Goal: Task Accomplishment & Management: Manage account settings

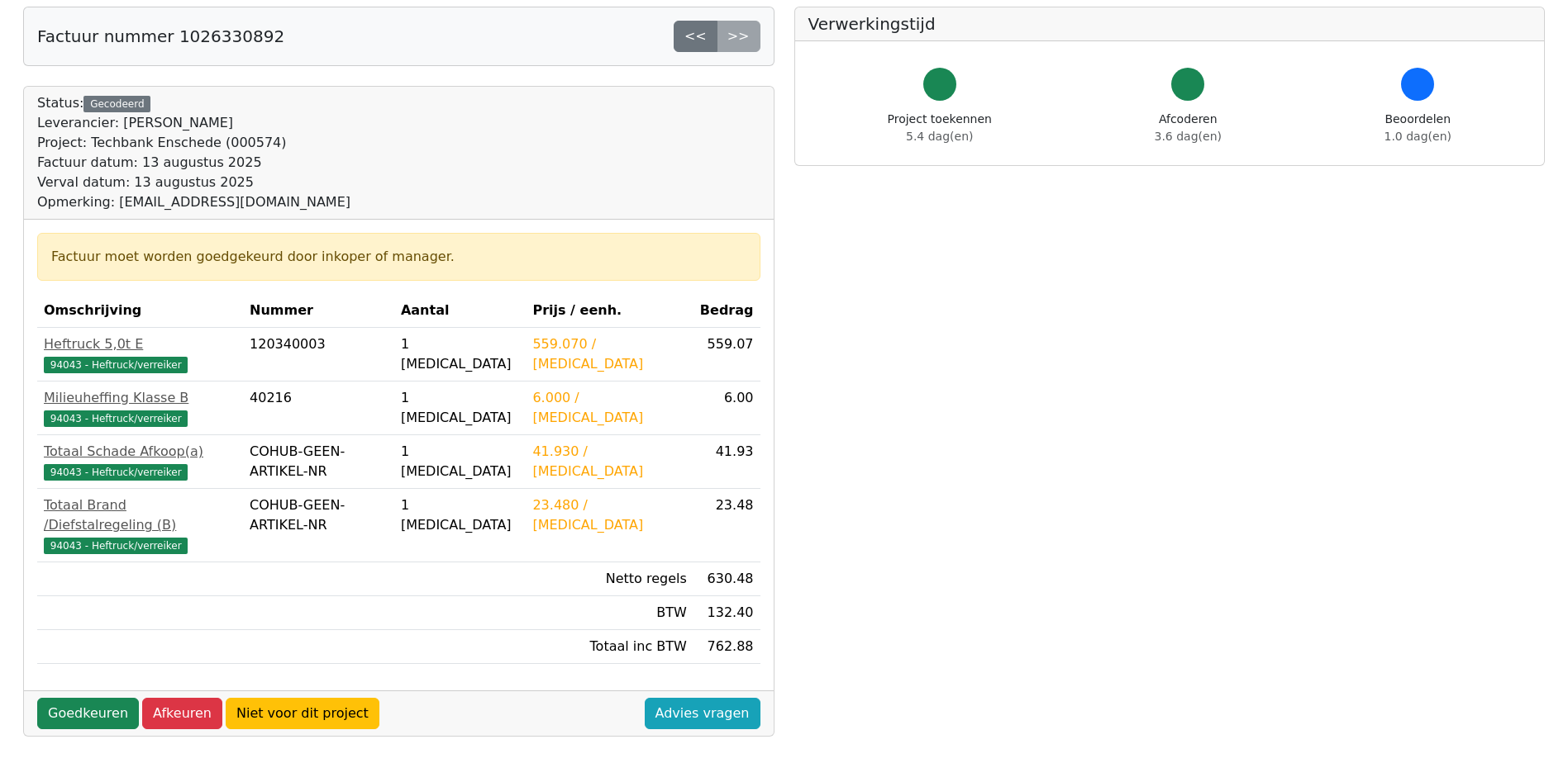
scroll to position [82, 0]
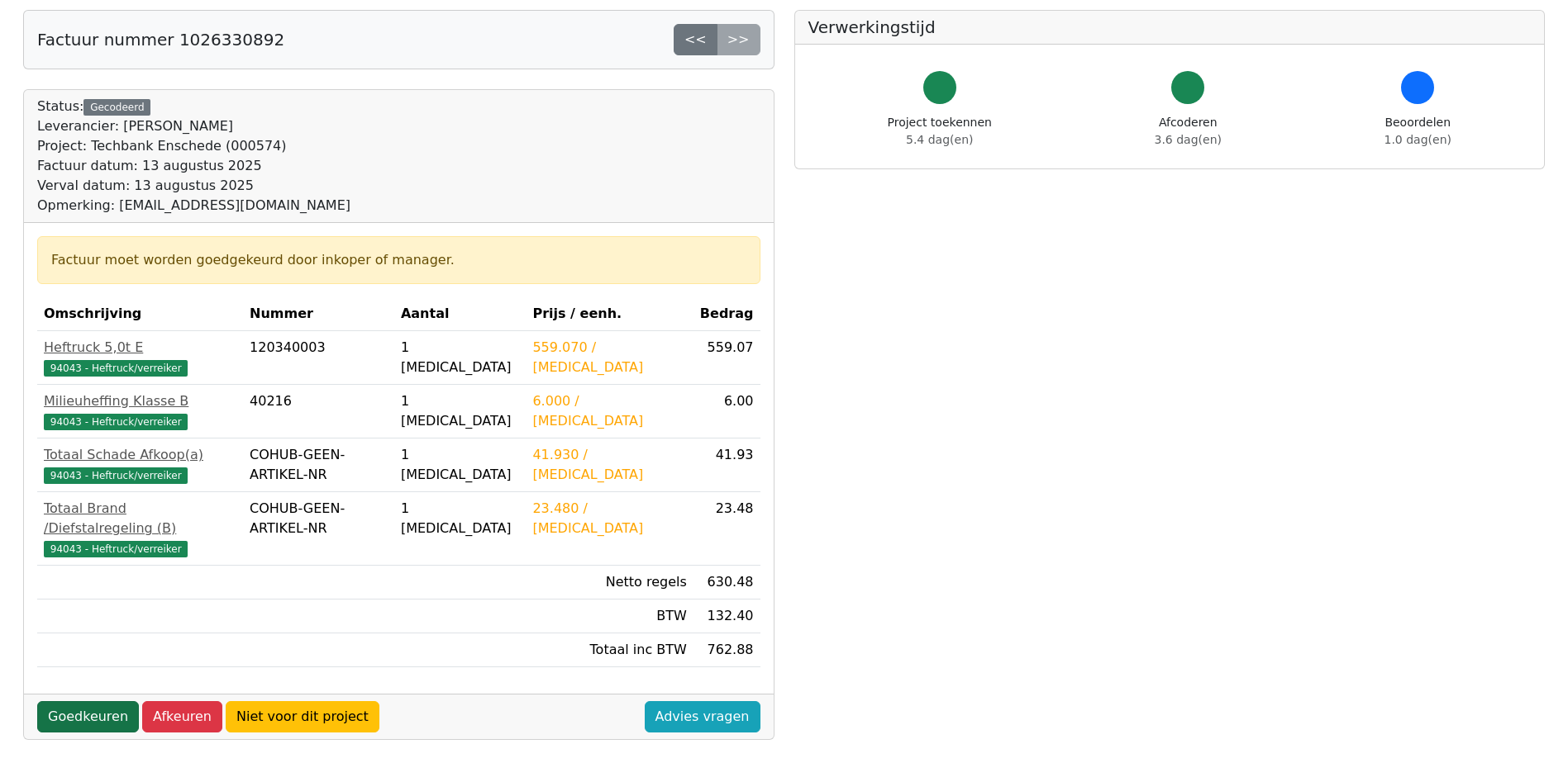
click at [89, 701] on link "Goedkeuren" at bounding box center [88, 717] width 101 height 32
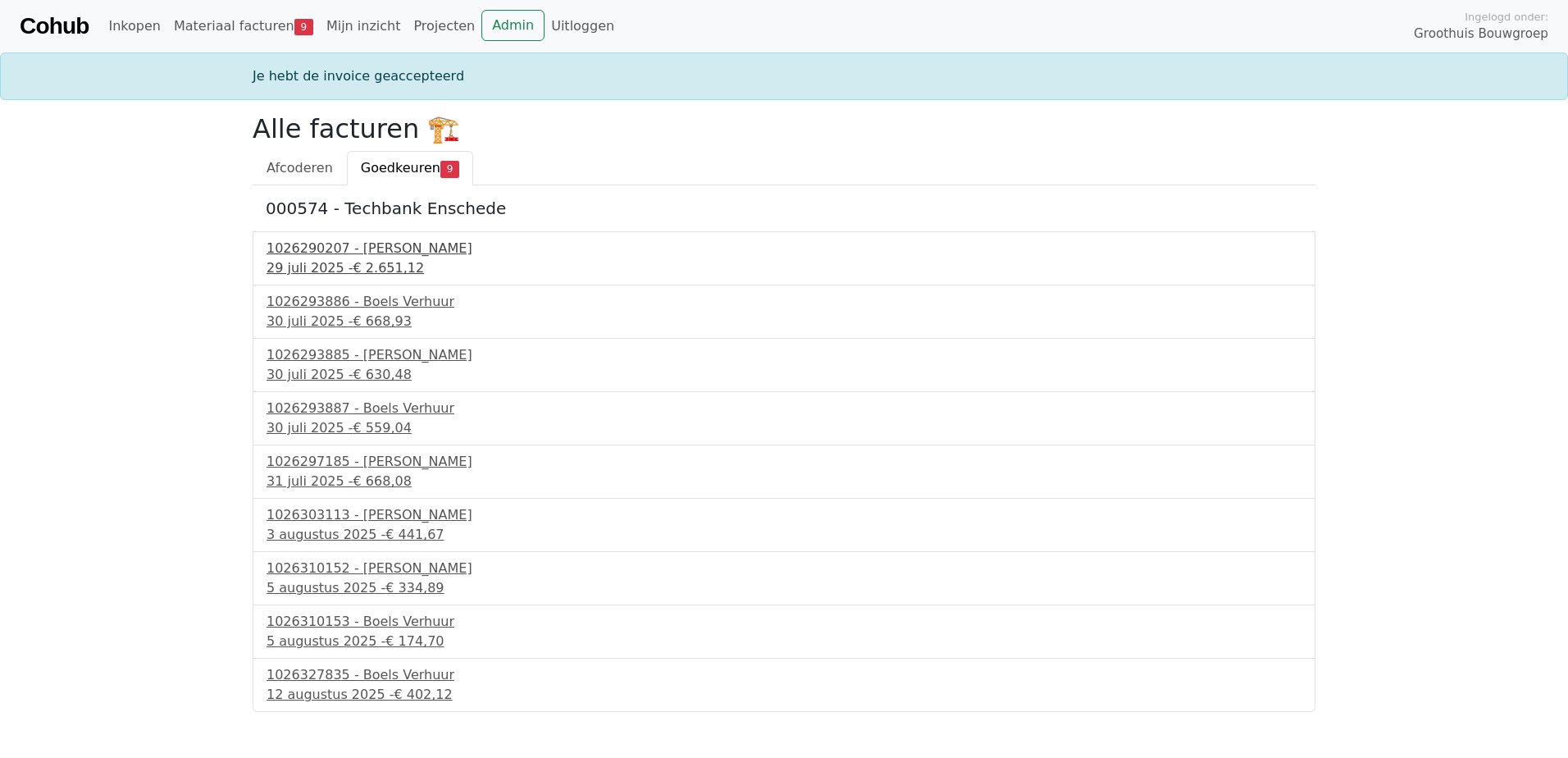
click at [377, 254] on div "1026290207 - Boels Verhuur" at bounding box center [784, 248] width 1035 height 20
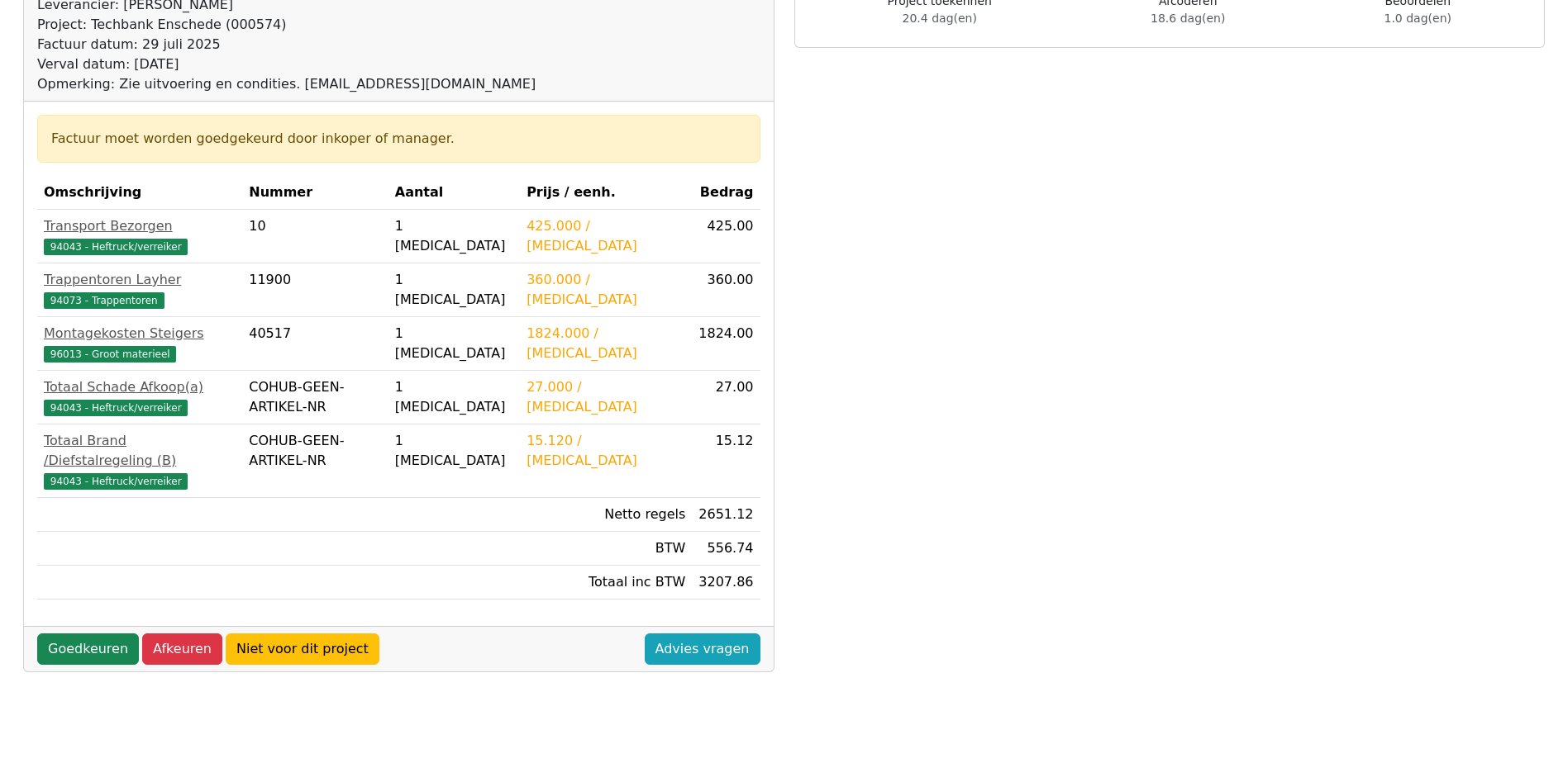
scroll to position [248, 0]
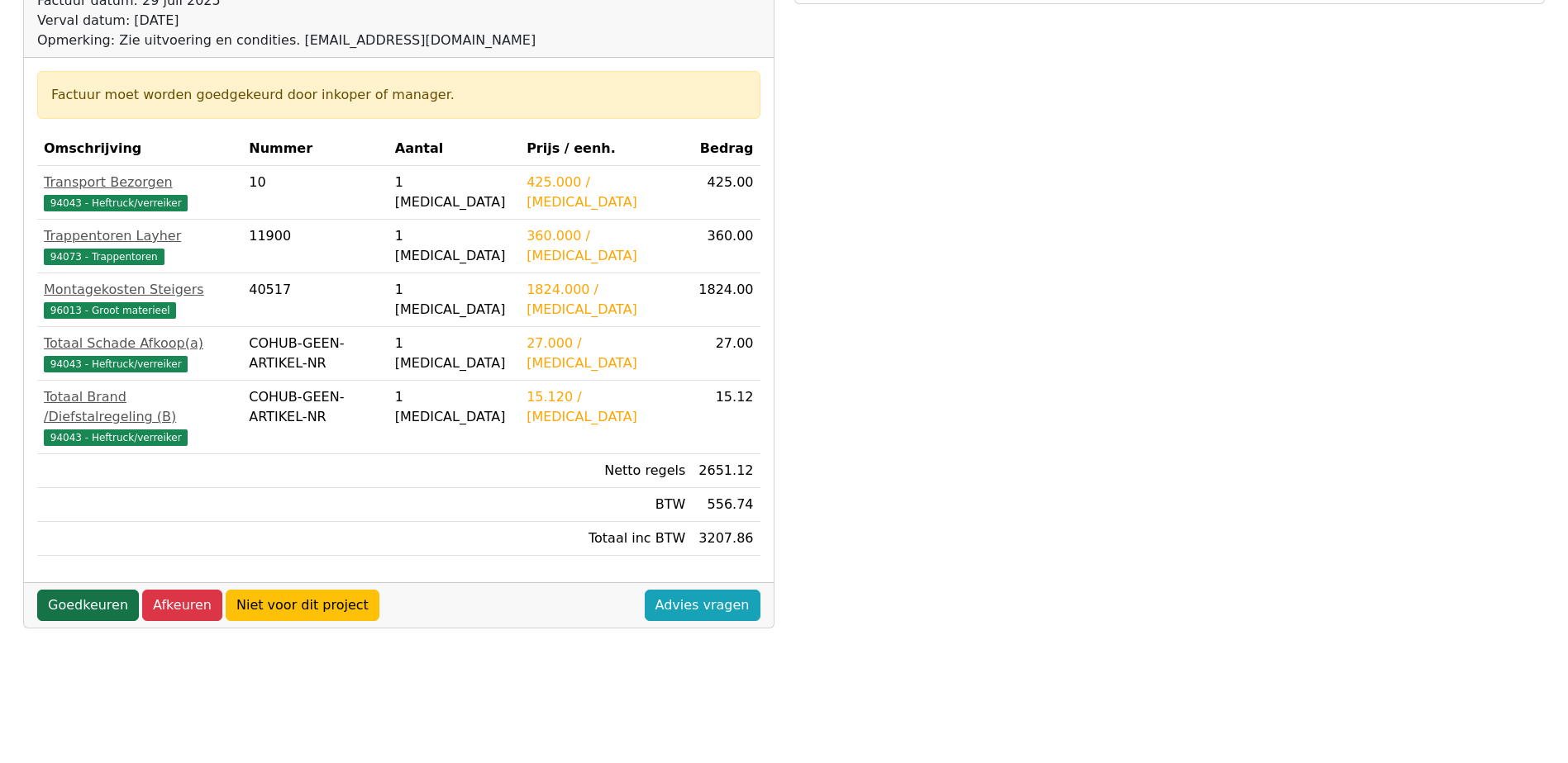
click at [79, 590] on link "Goedkeuren" at bounding box center [88, 605] width 101 height 32
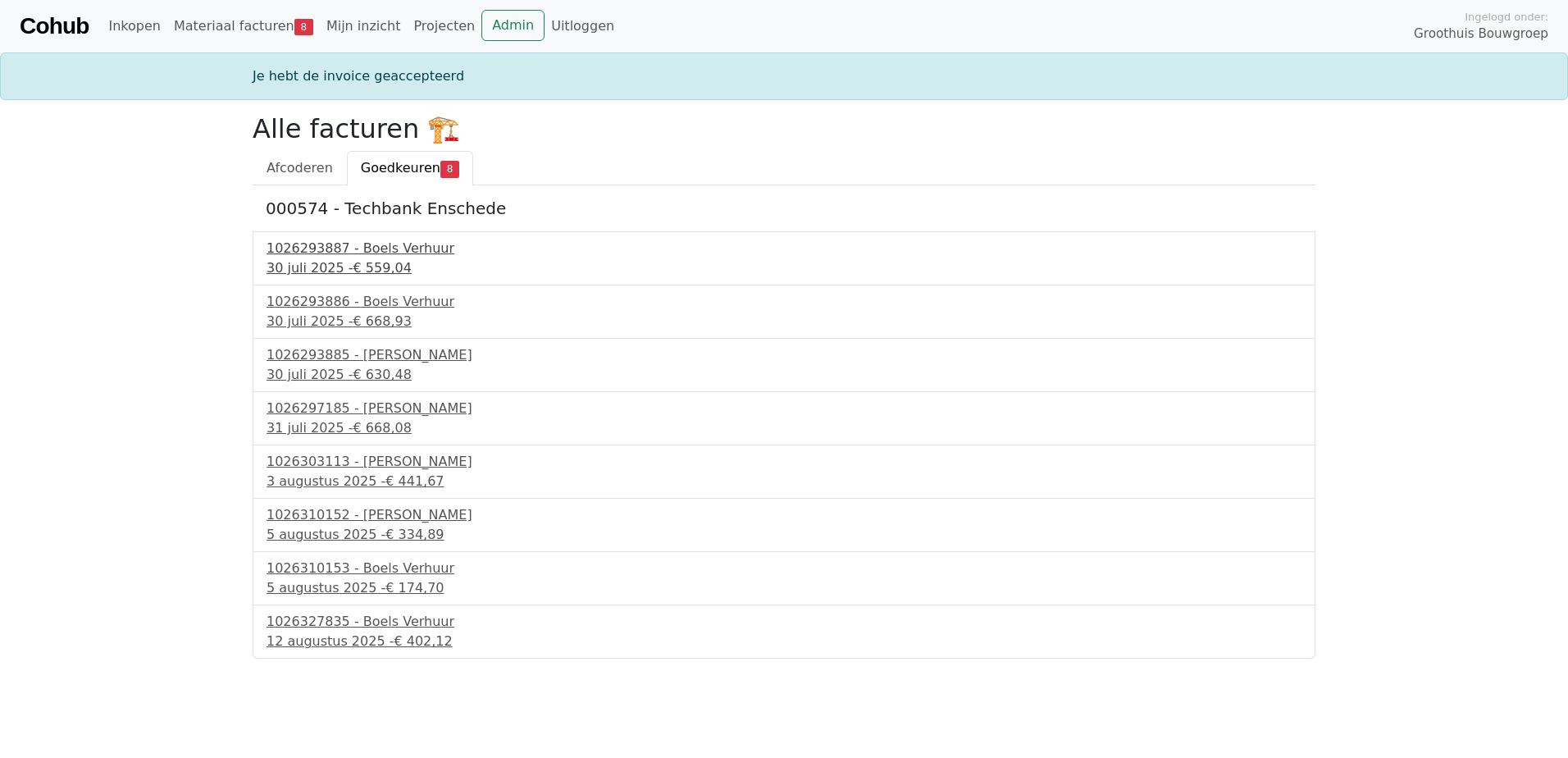
click at [358, 256] on div "1026293887 - Boels Verhuur" at bounding box center [784, 248] width 1035 height 20
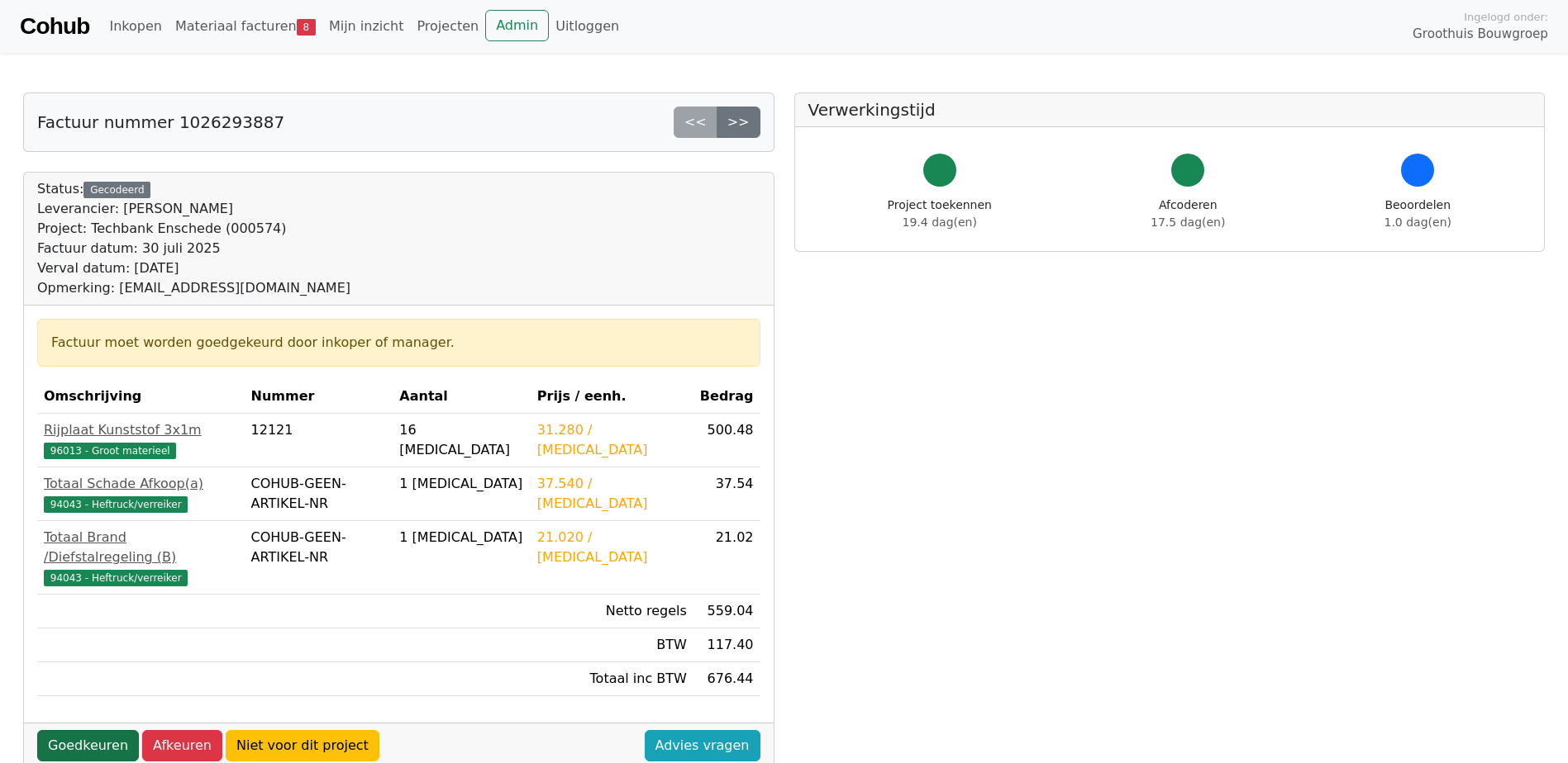
click at [84, 730] on link "Goedkeuren" at bounding box center [88, 746] width 101 height 32
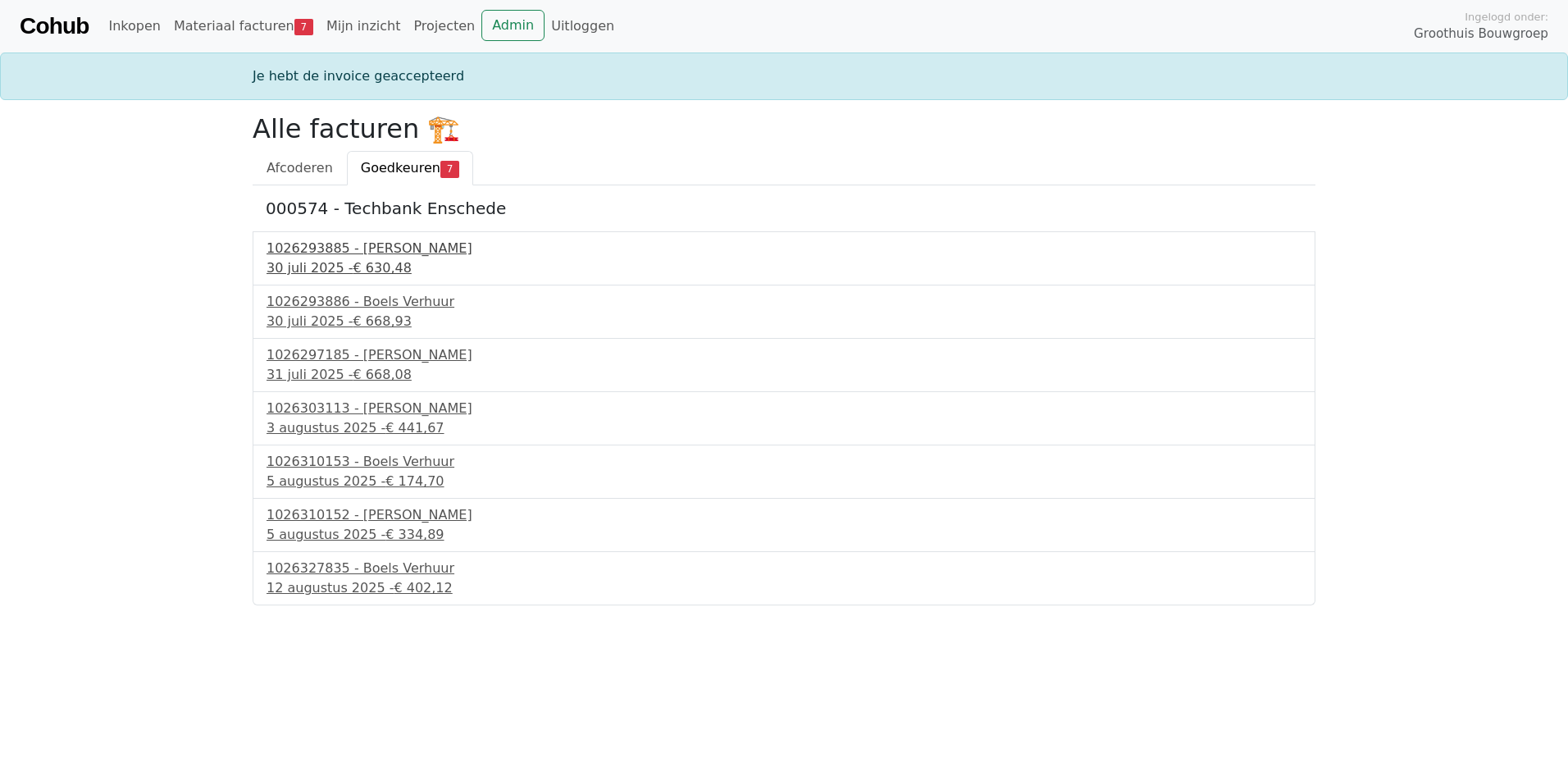
click at [346, 252] on div "1026293885 - [PERSON_NAME]" at bounding box center [784, 248] width 1035 height 20
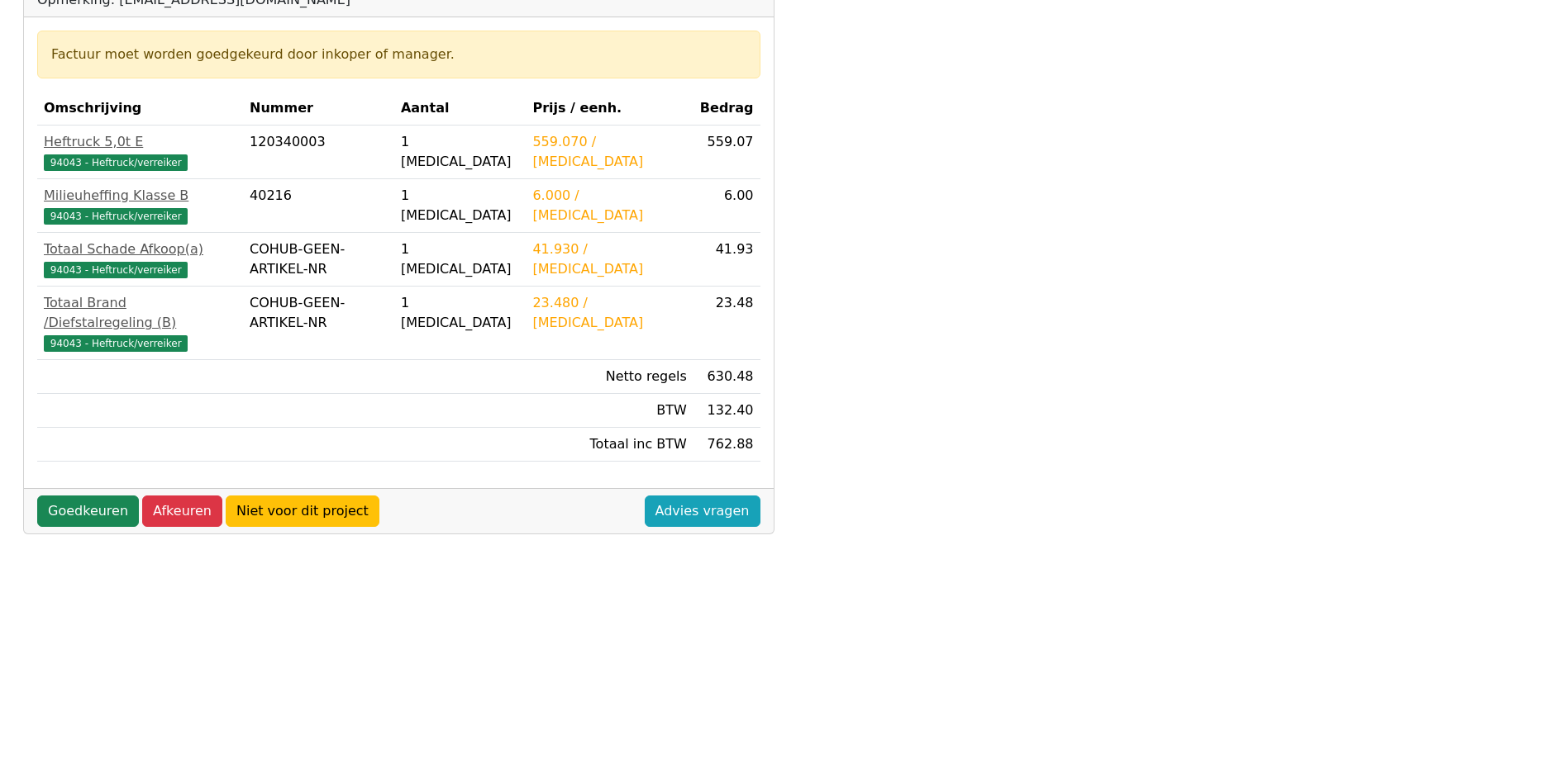
scroll to position [49, 0]
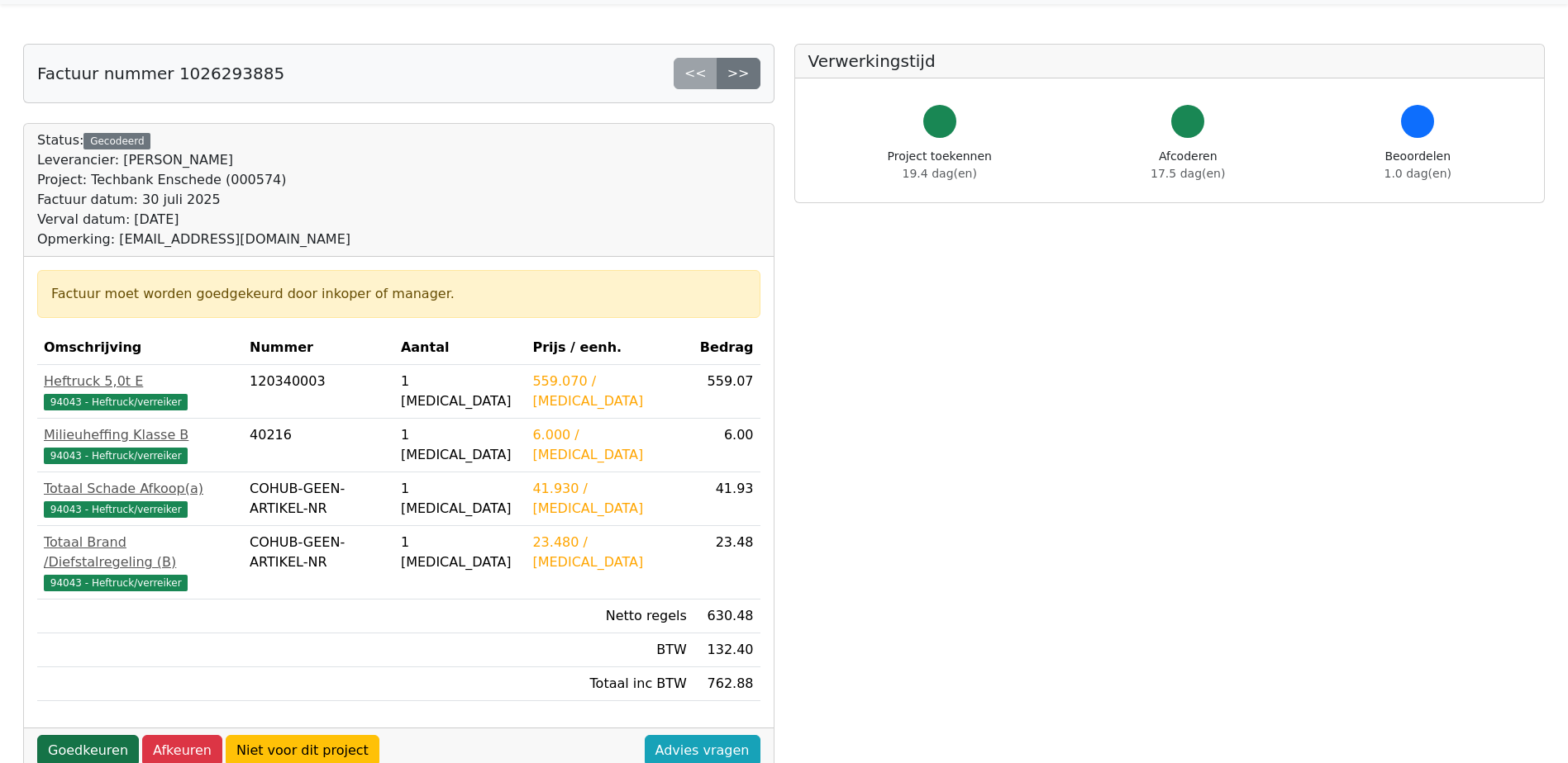
click at [90, 736] on link "Goedkeuren" at bounding box center [88, 751] width 101 height 32
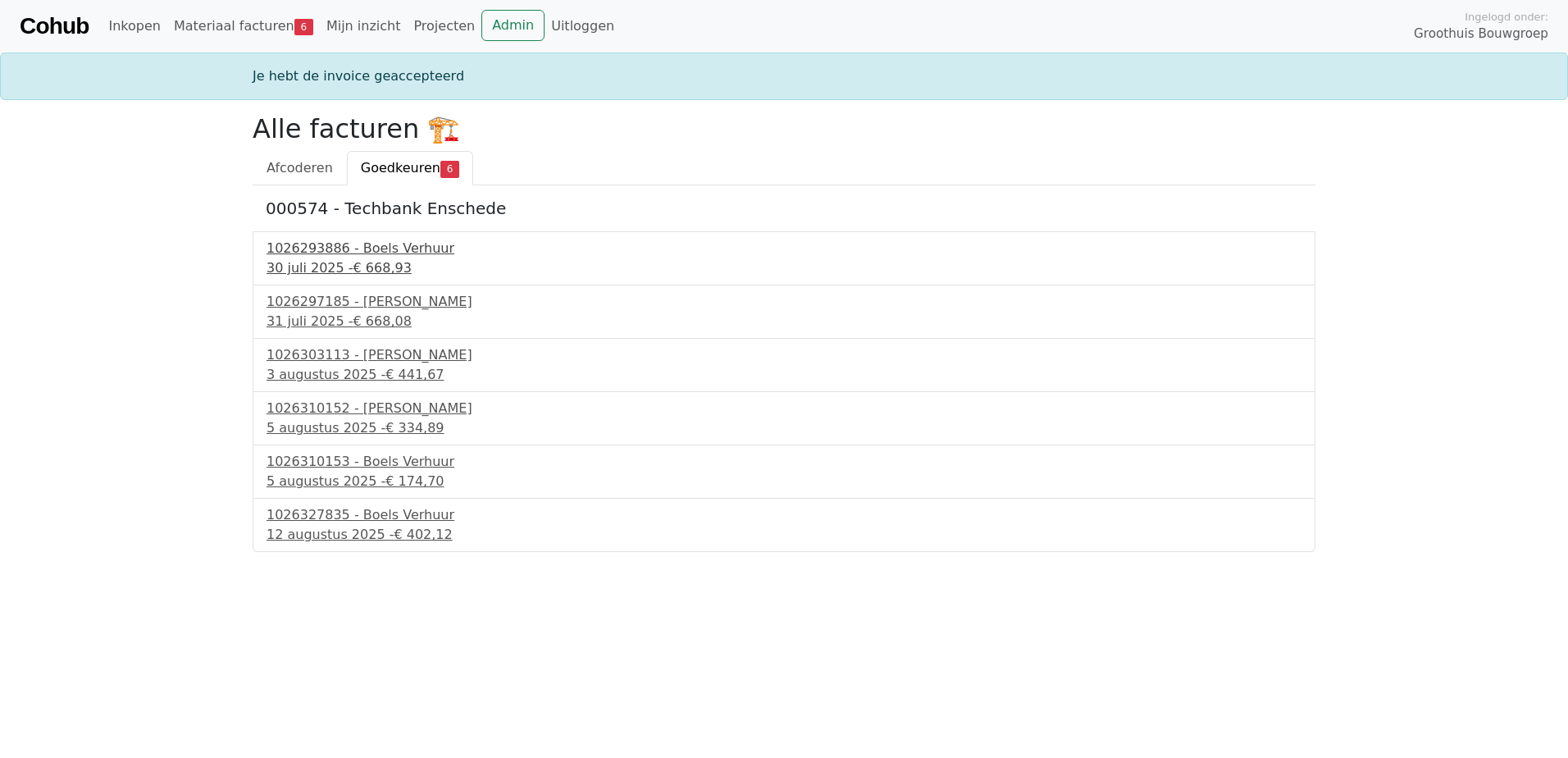
click at [372, 265] on span "€ 668,93" at bounding box center [383, 268] width 58 height 15
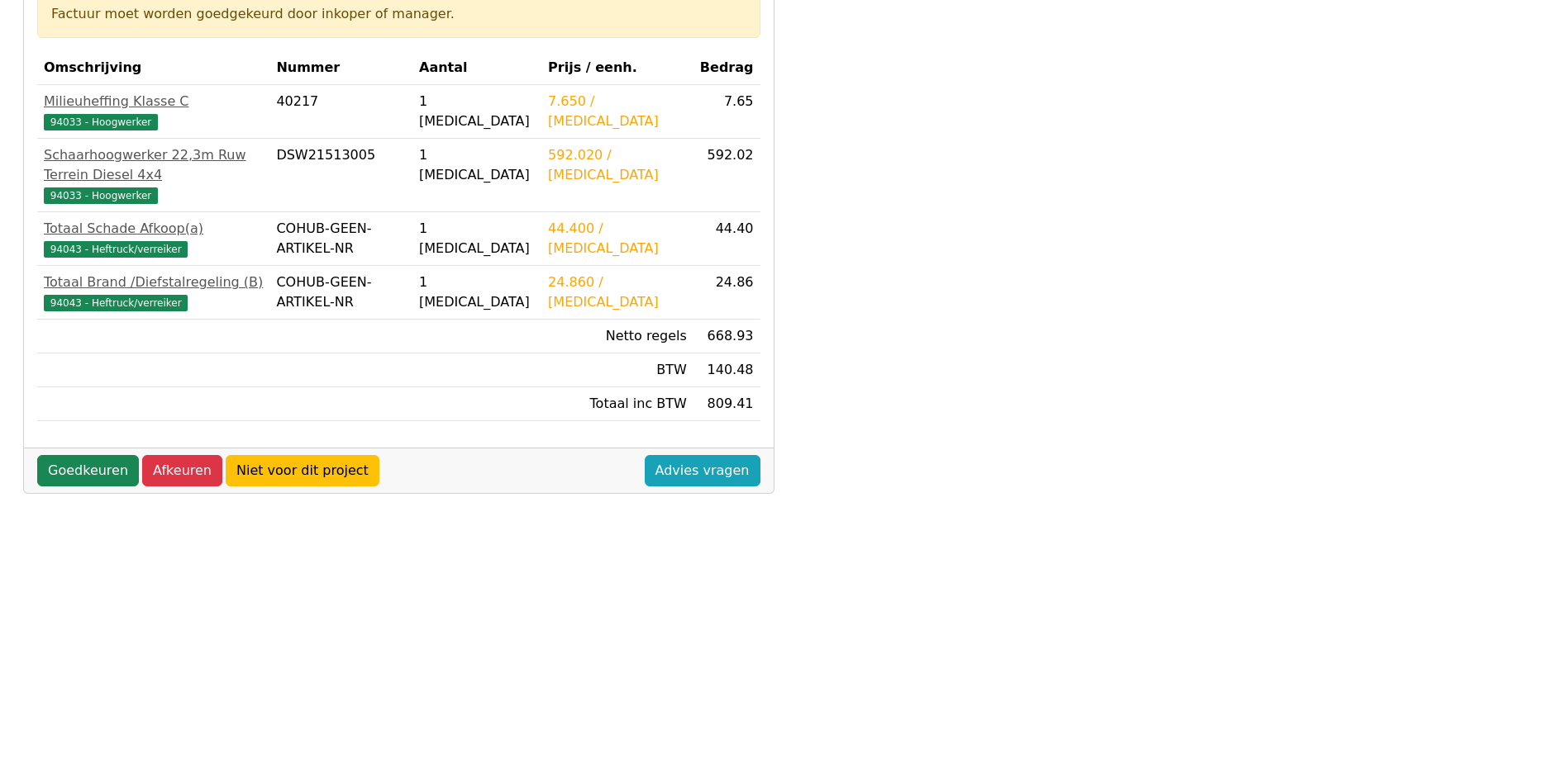
scroll to position [330, 0]
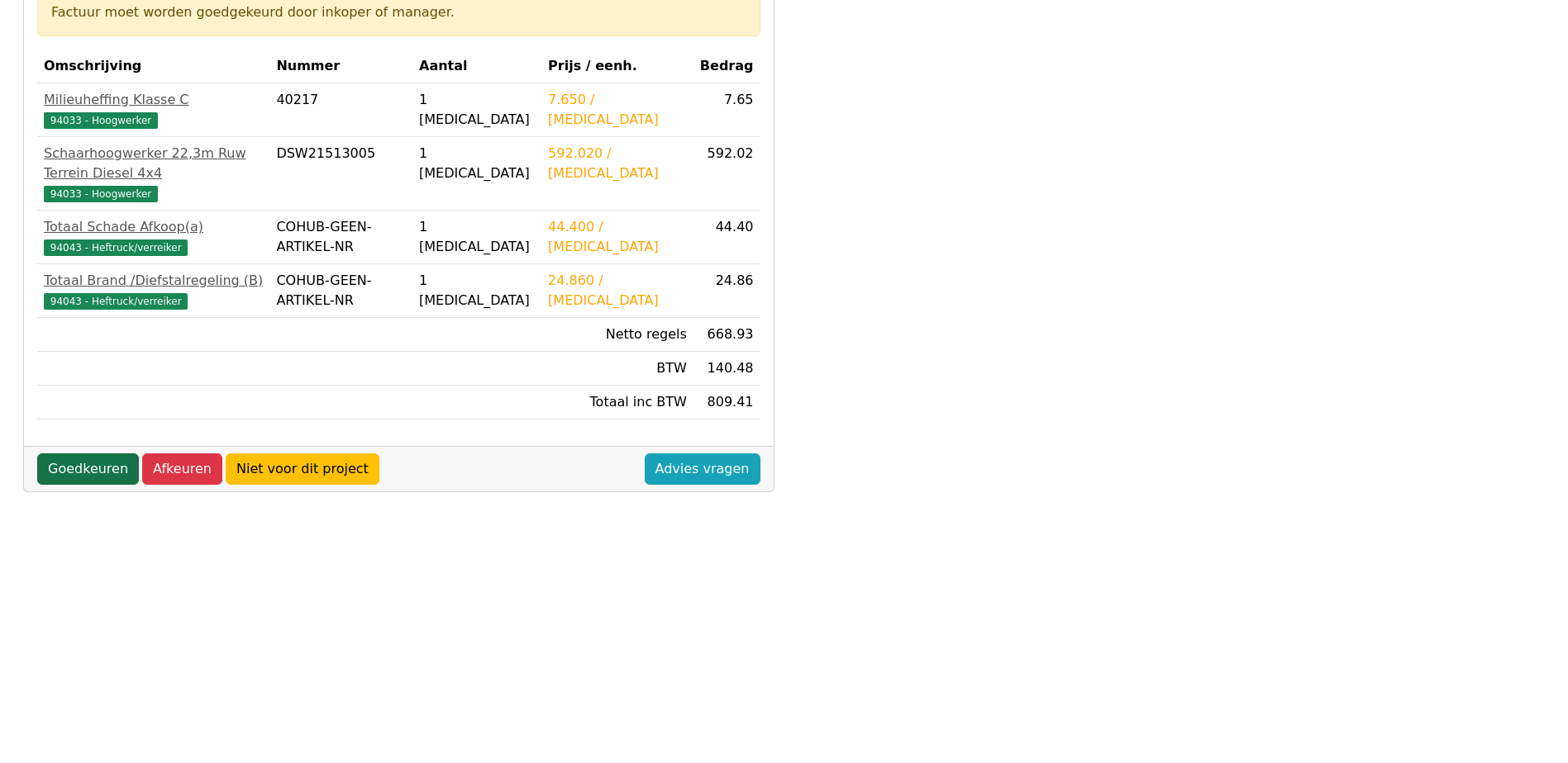
click at [70, 453] on link "Goedkeuren" at bounding box center [88, 469] width 101 height 32
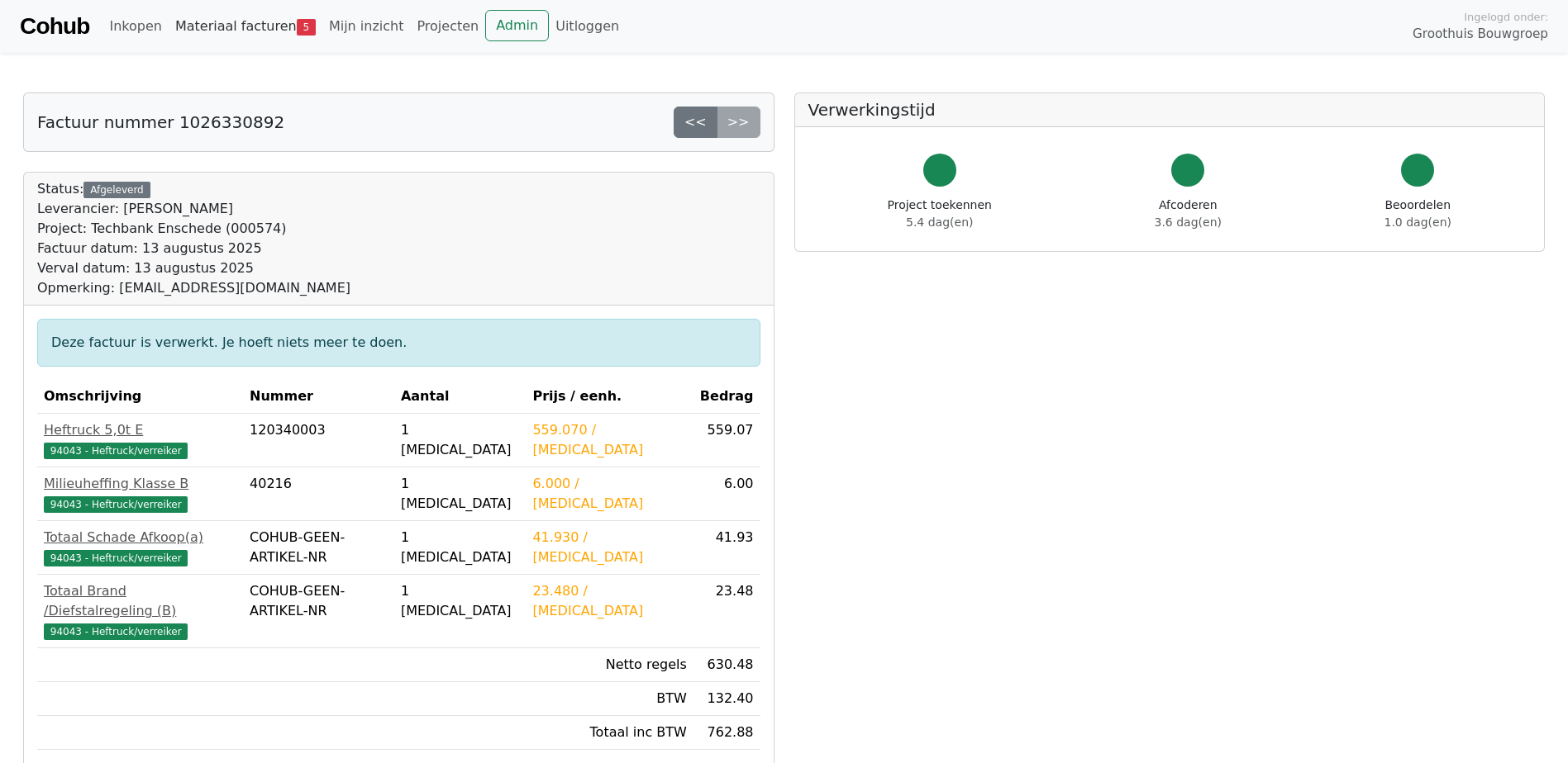
click at [261, 29] on link "Materiaal facturen 5" at bounding box center [245, 27] width 154 height 33
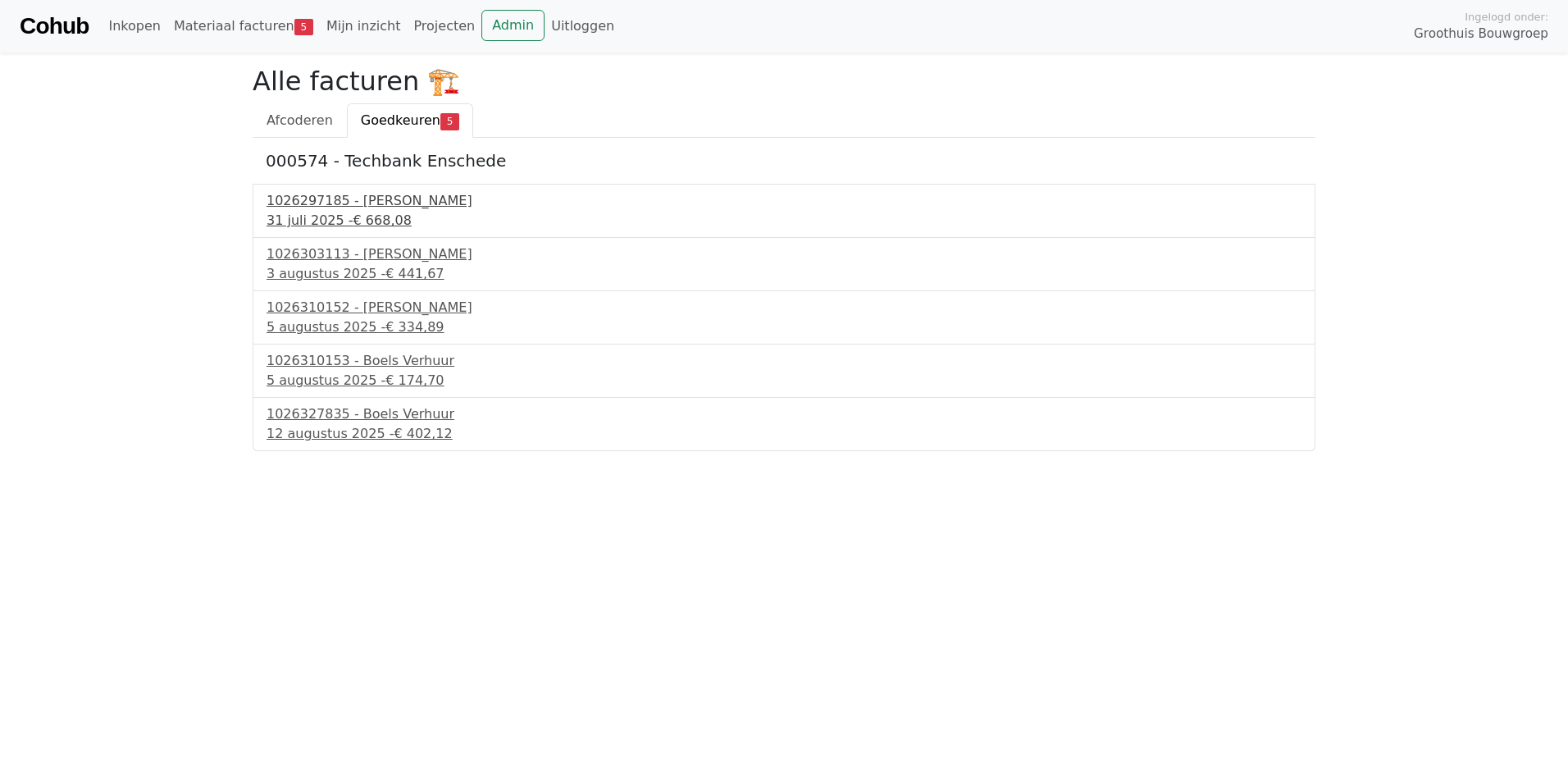
click at [392, 210] on div "1026297185 - Boels Verhuur" at bounding box center [784, 200] width 1035 height 20
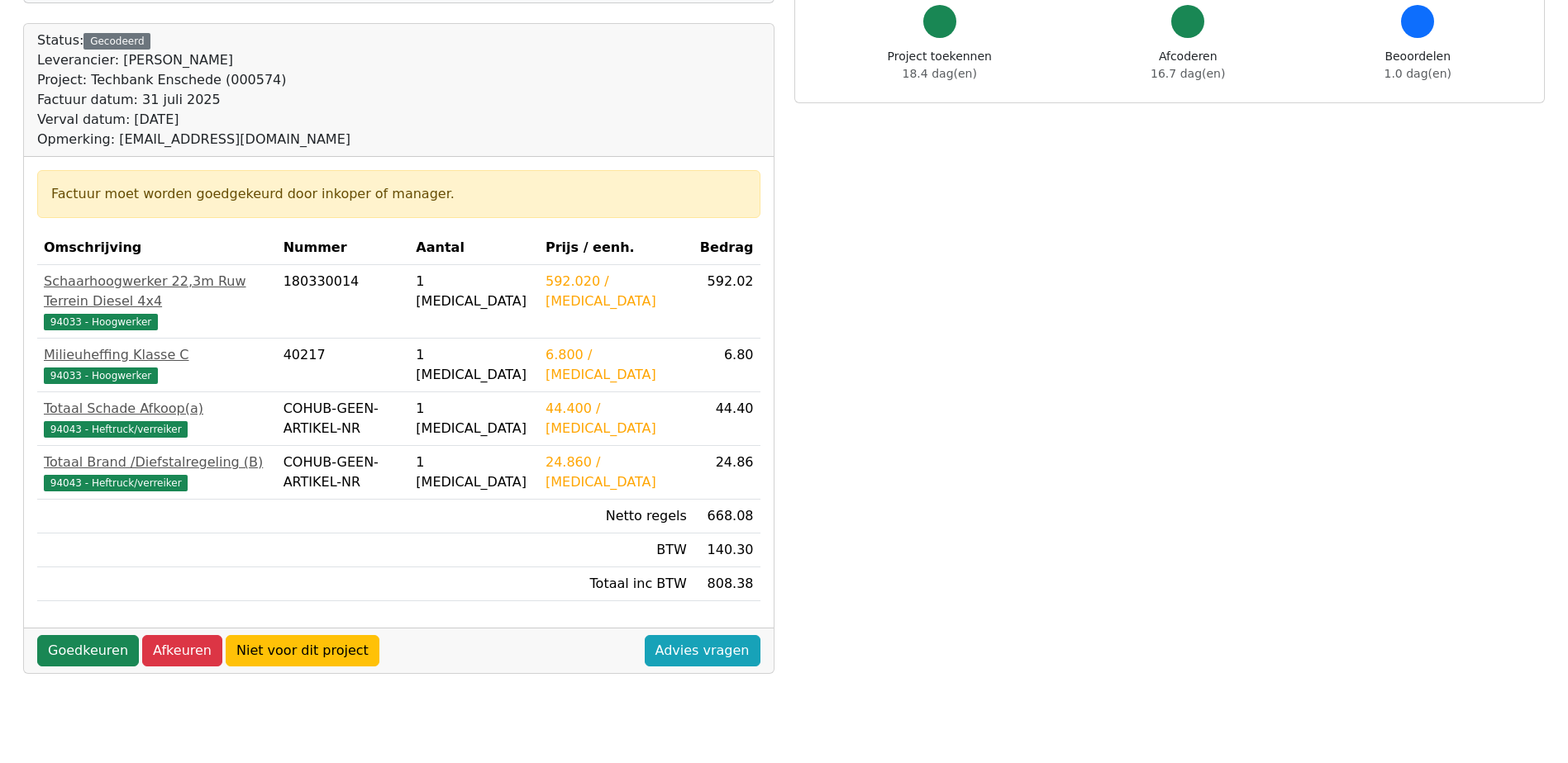
scroll to position [165, 0]
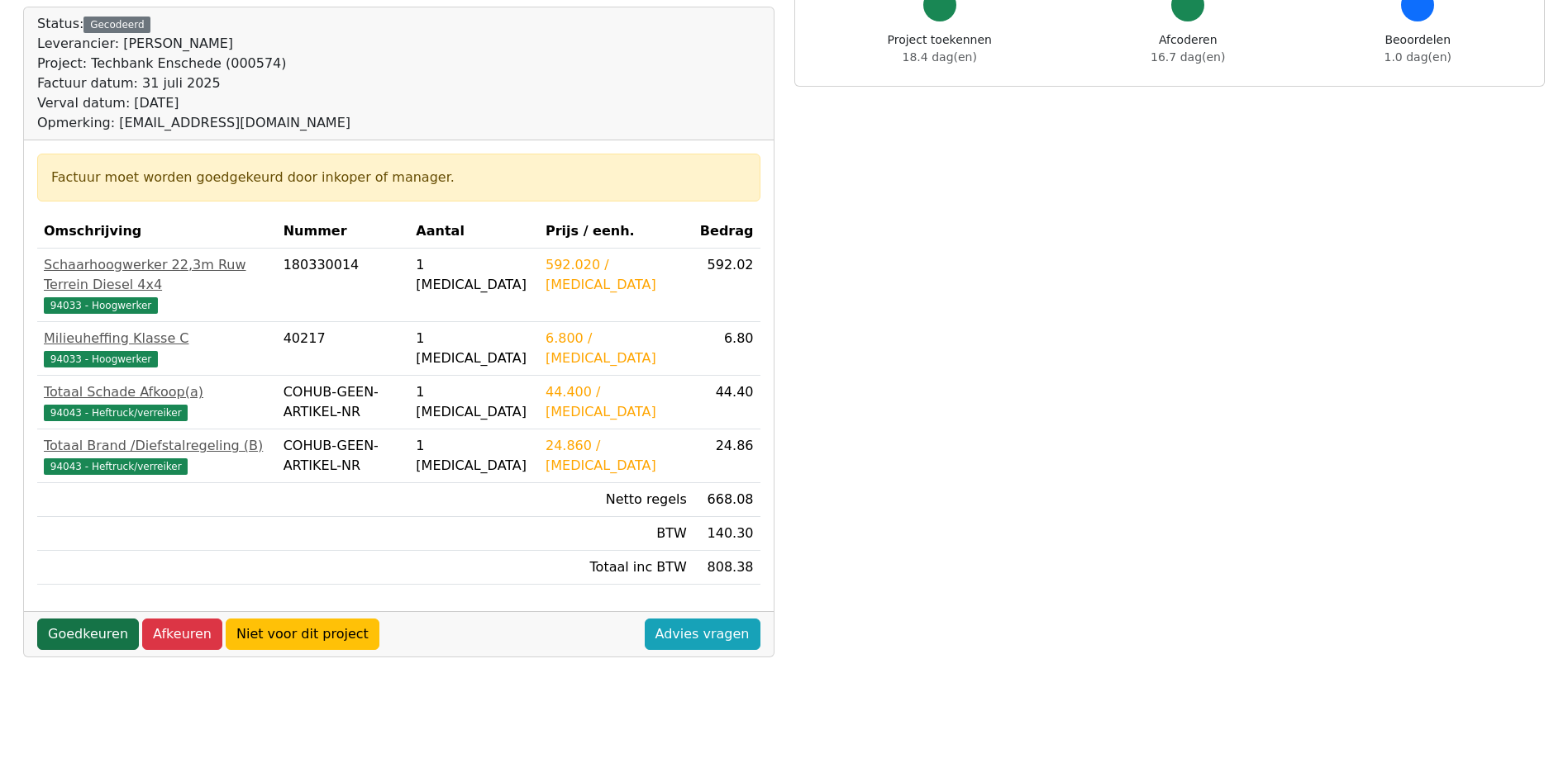
click at [99, 621] on link "Goedkeuren" at bounding box center [88, 634] width 101 height 32
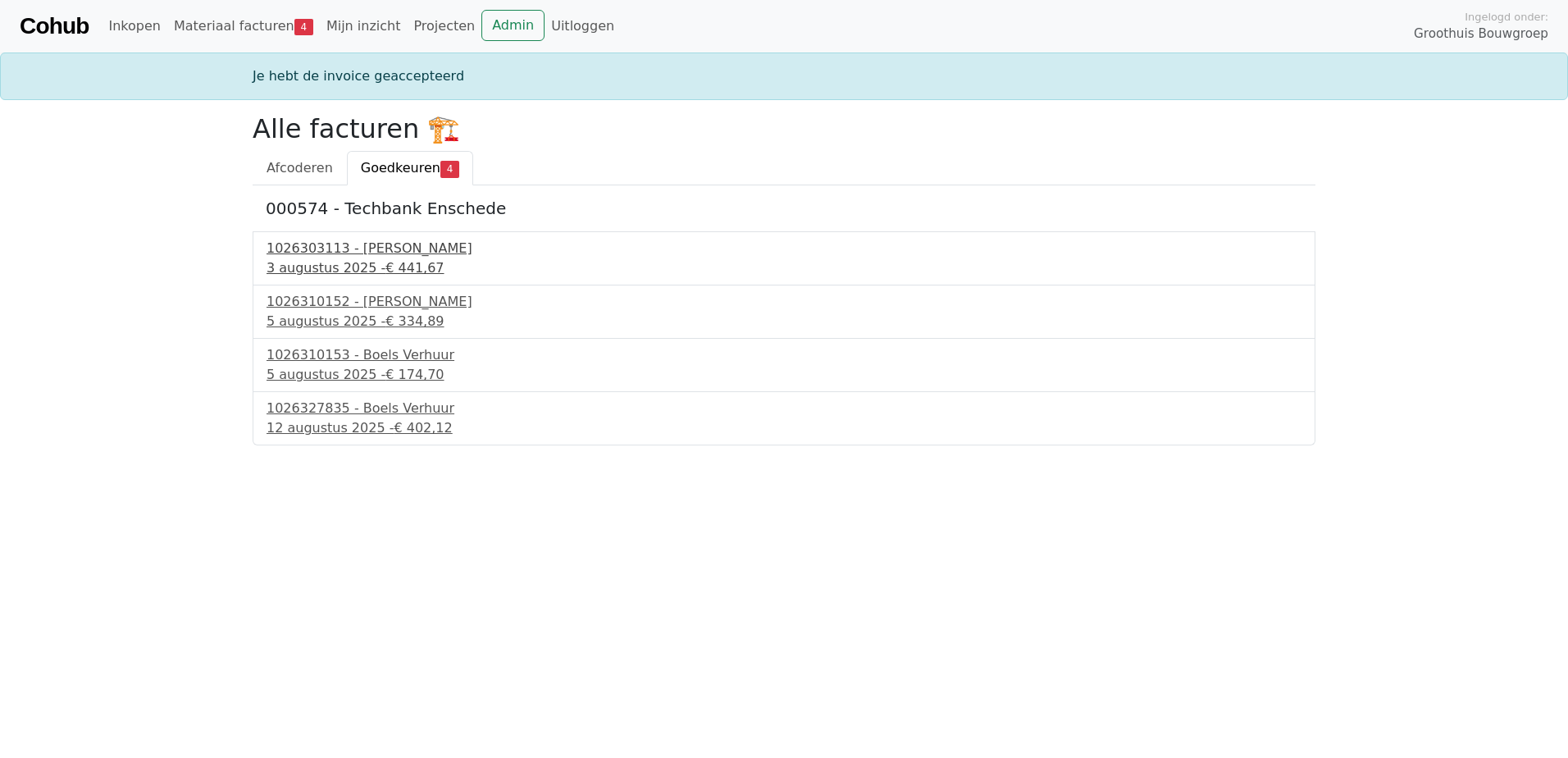
click at [361, 258] on link "1026303113 - Boels Verhuur 3 augustus 2025 - € 441,67" at bounding box center [784, 258] width 1035 height 39
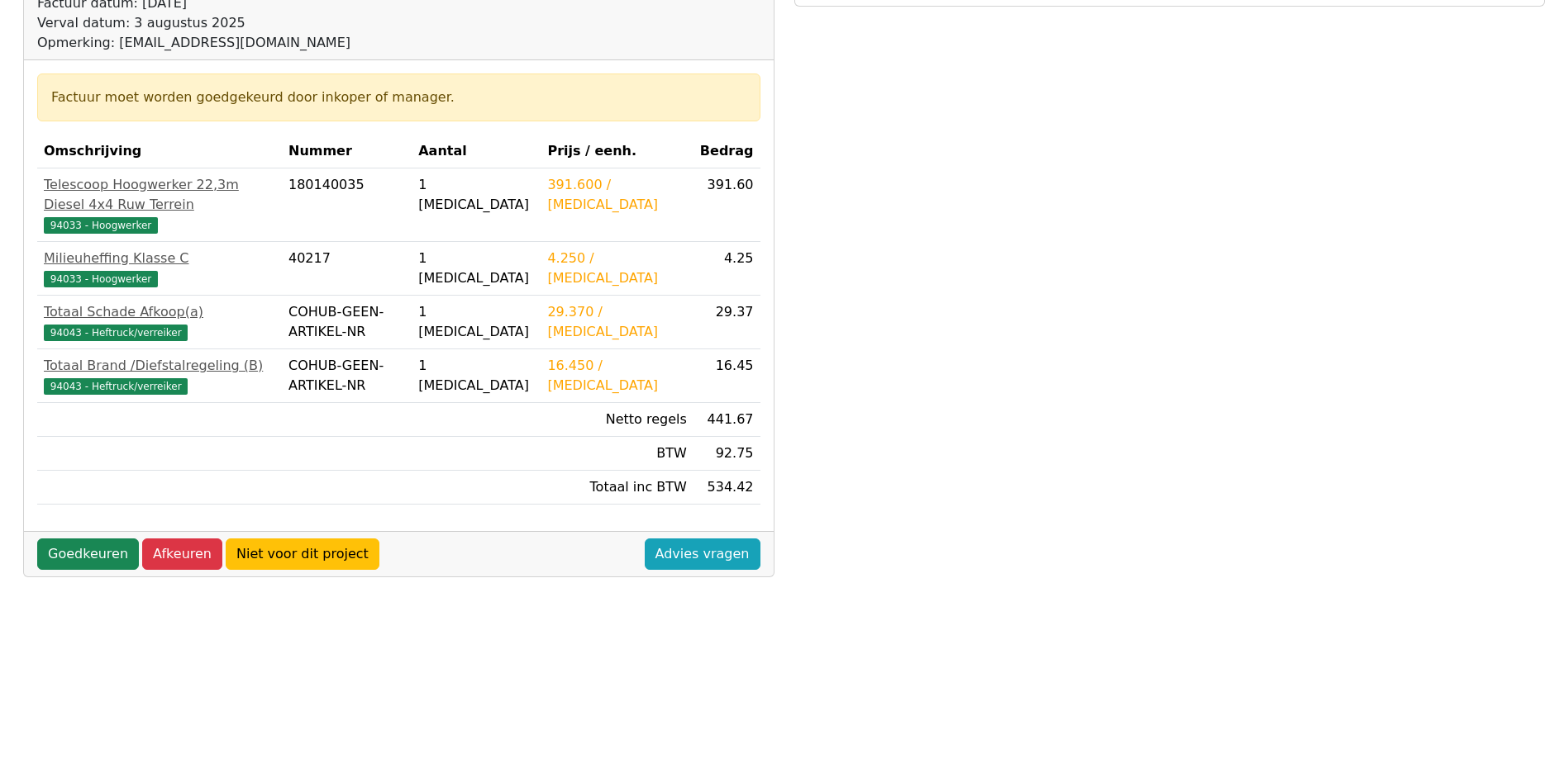
scroll to position [248, 0]
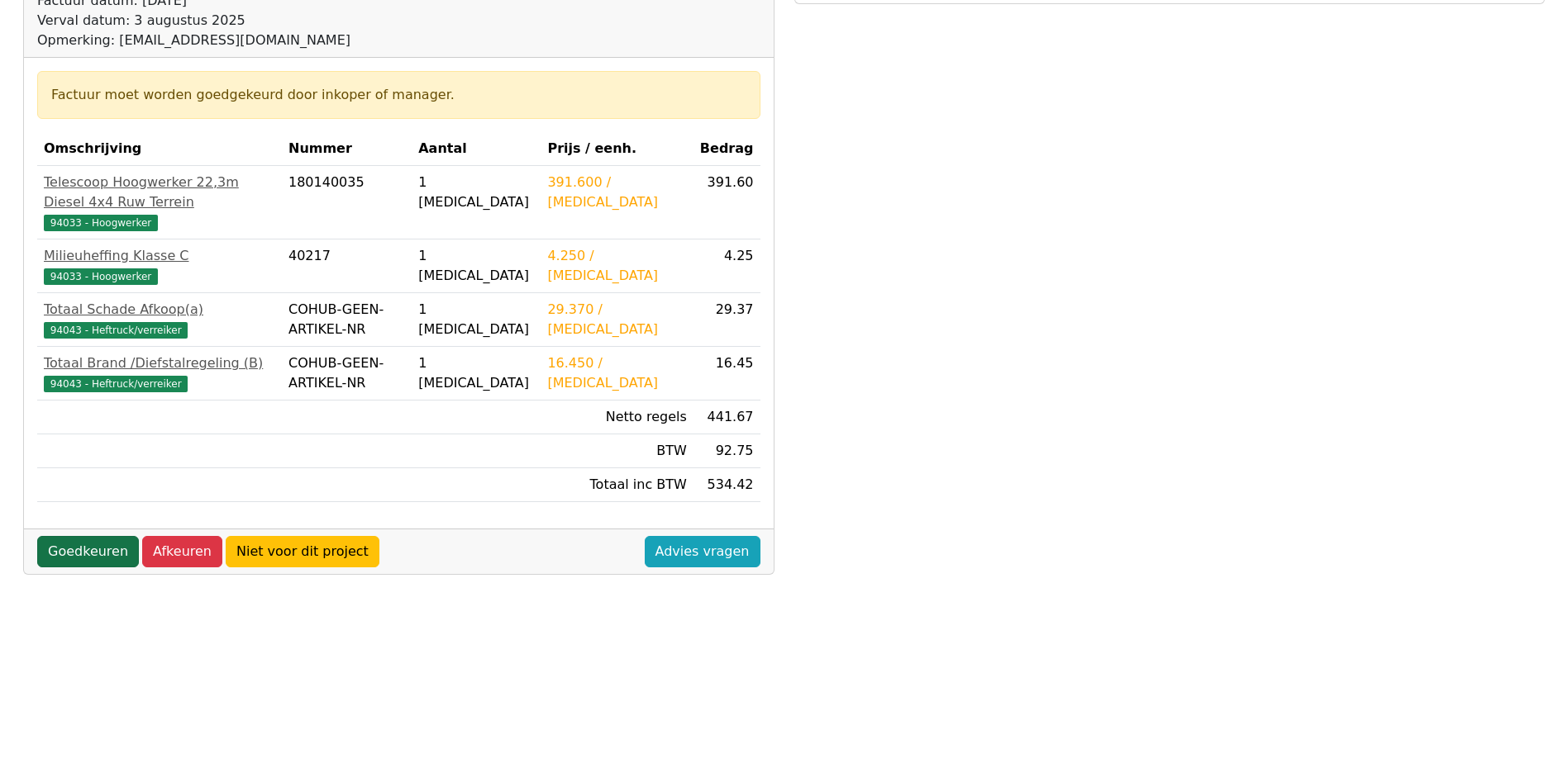
click at [102, 536] on link "Goedkeuren" at bounding box center [88, 552] width 101 height 32
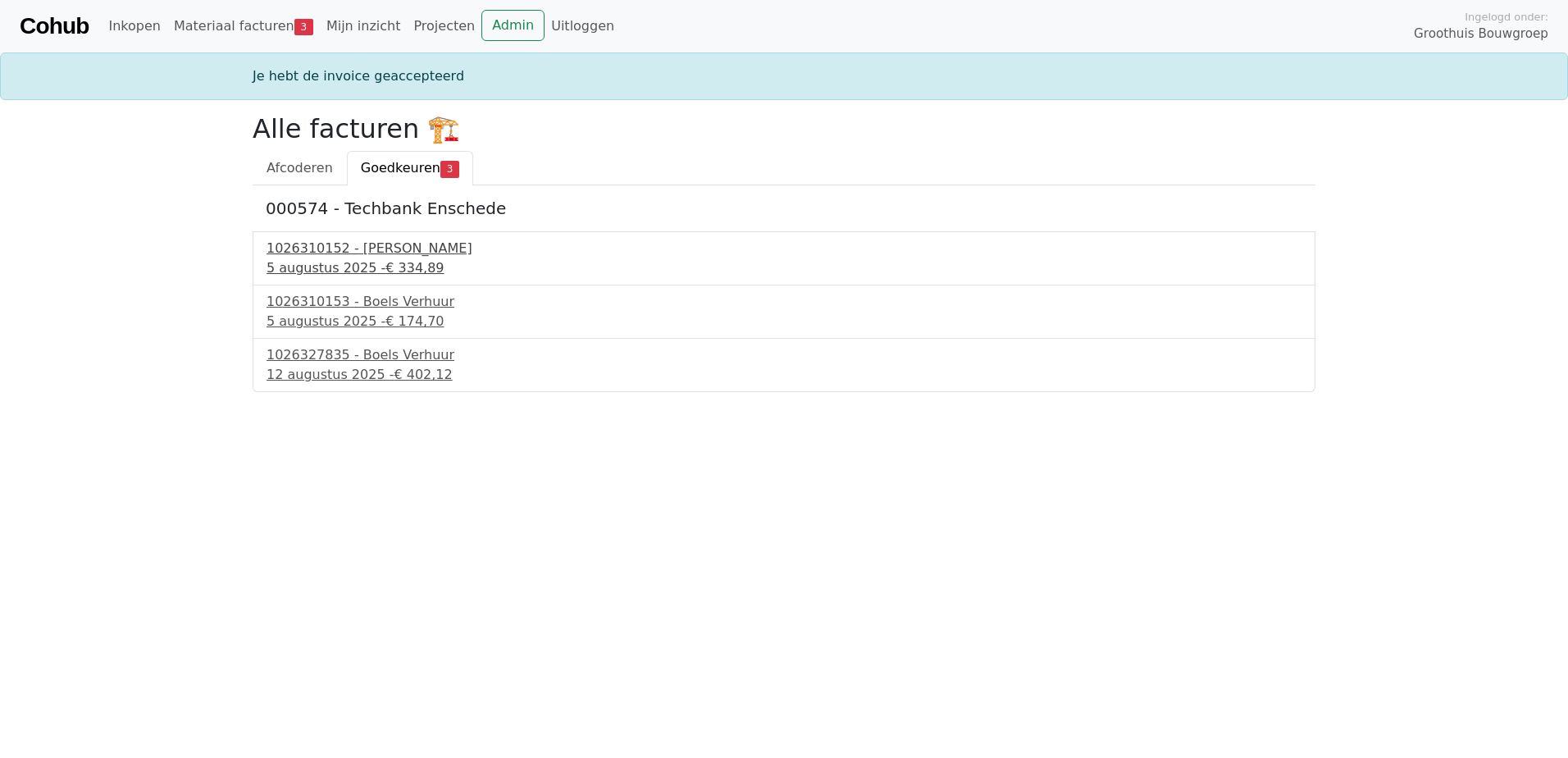
click at [370, 266] on div "5 augustus 2025 - € 334,89" at bounding box center [784, 268] width 1035 height 20
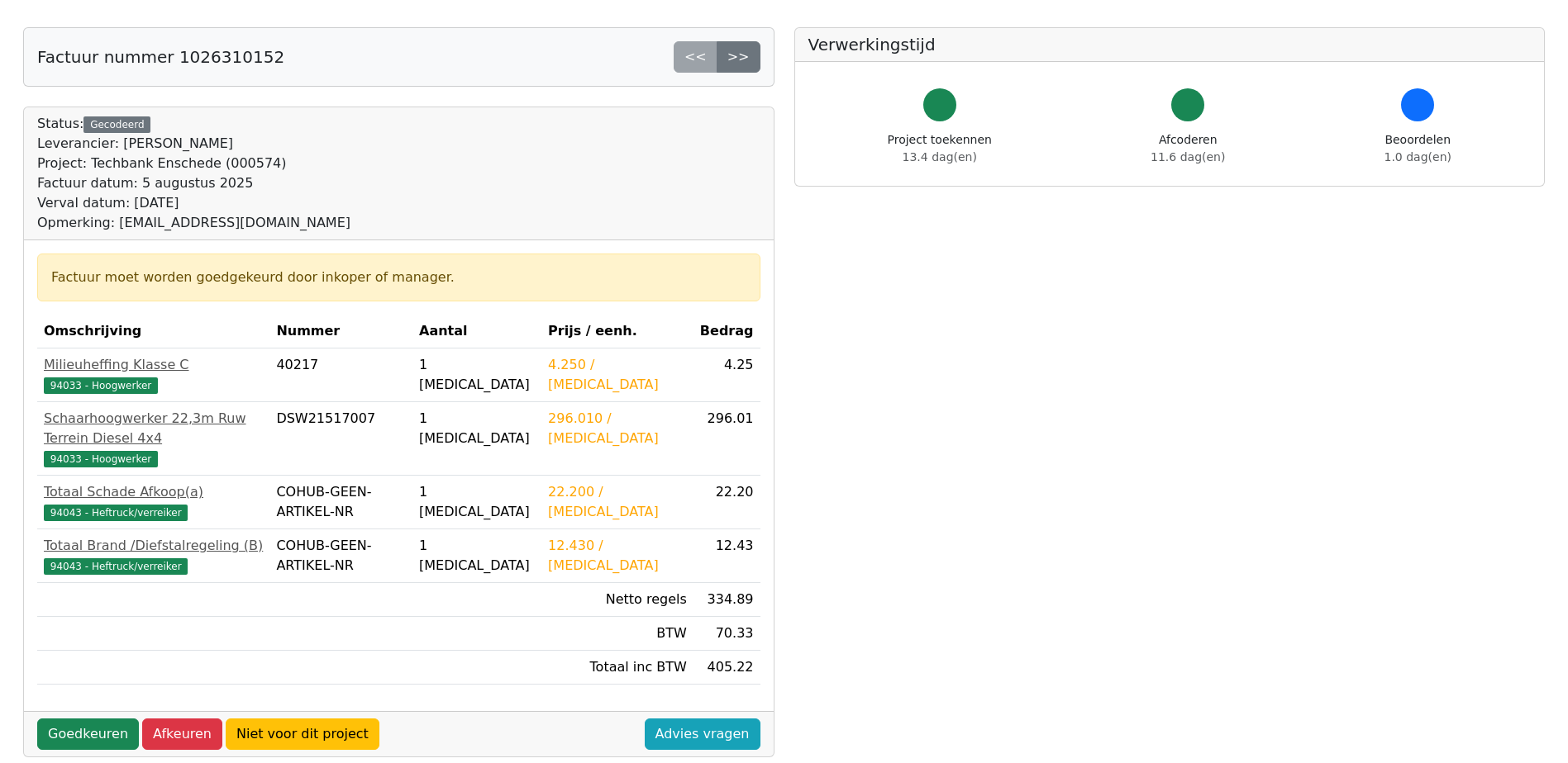
scroll to position [165, 0]
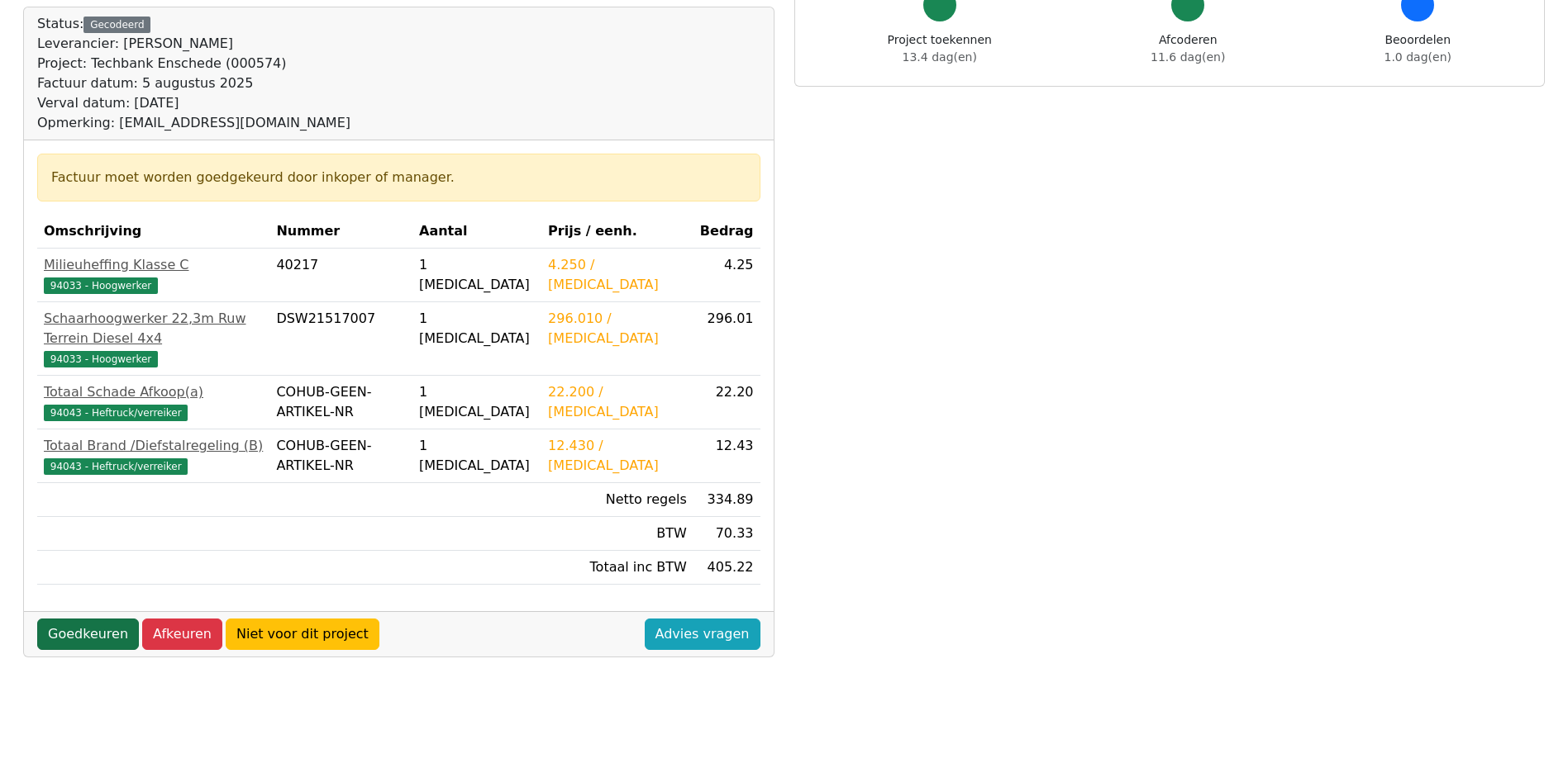
click at [87, 621] on link "Goedkeuren" at bounding box center [88, 634] width 101 height 32
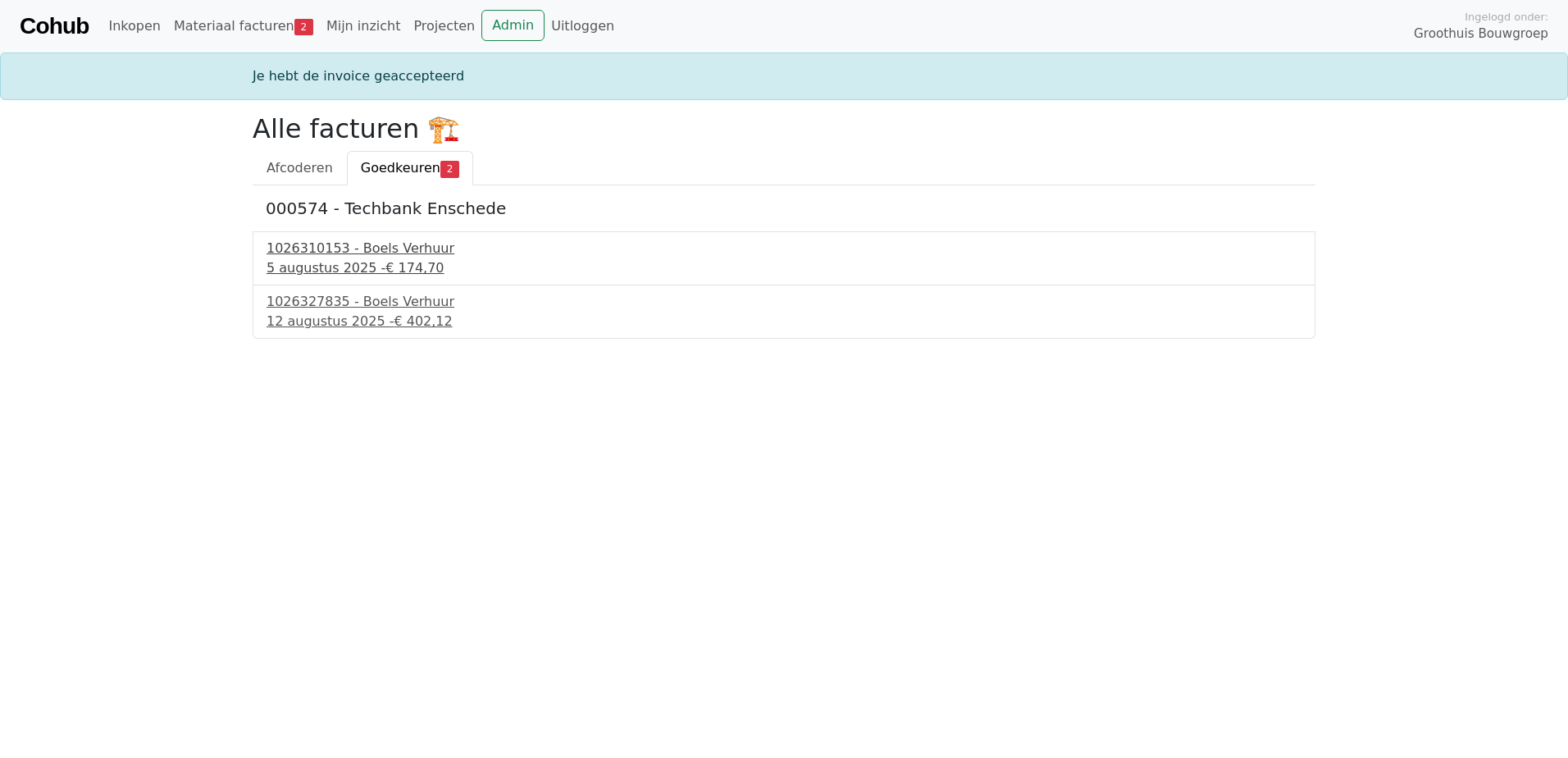
click at [311, 253] on div "1026310153 - Boels Verhuur" at bounding box center [784, 248] width 1035 height 20
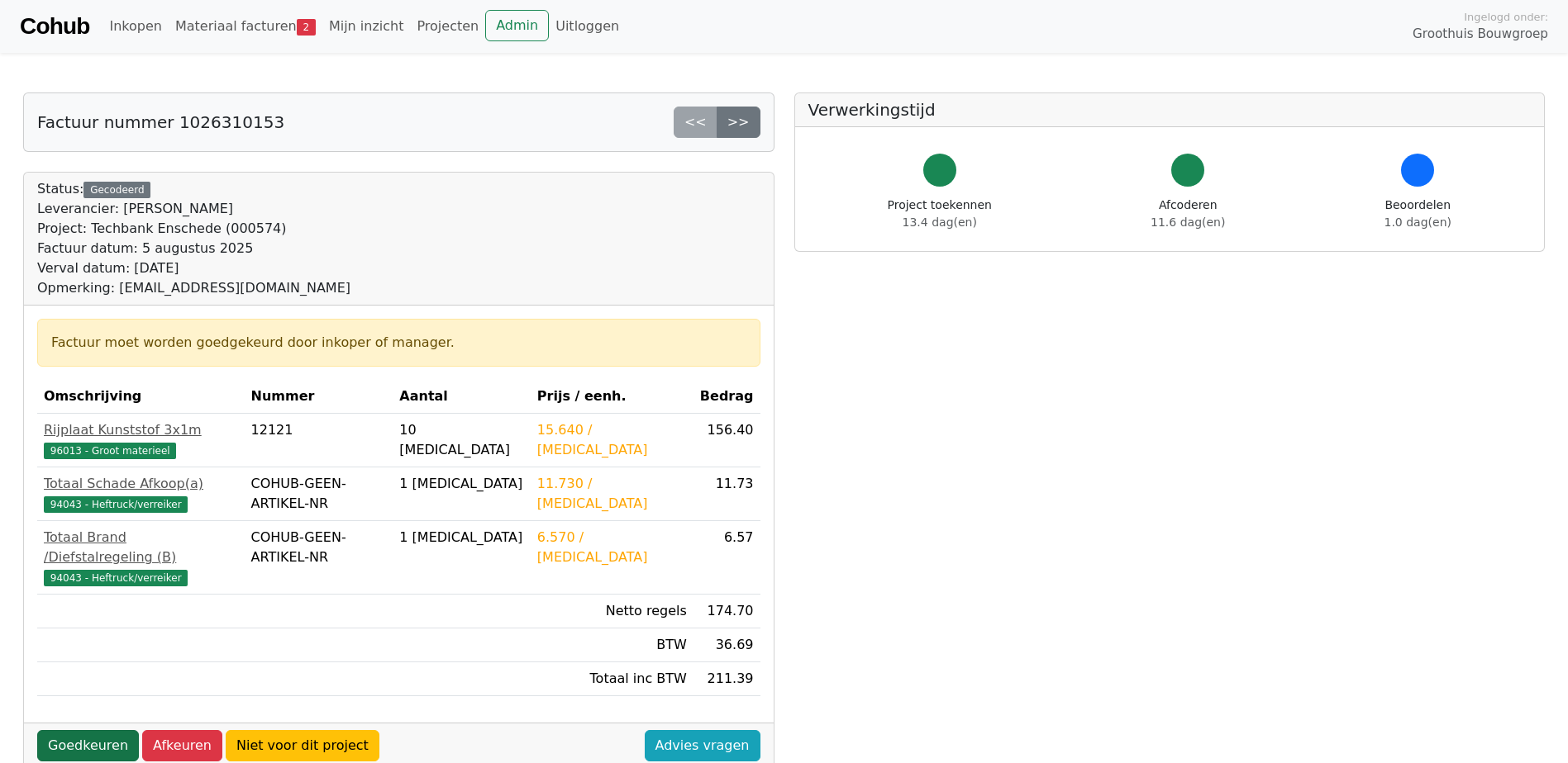
click at [69, 730] on link "Goedkeuren" at bounding box center [88, 746] width 101 height 32
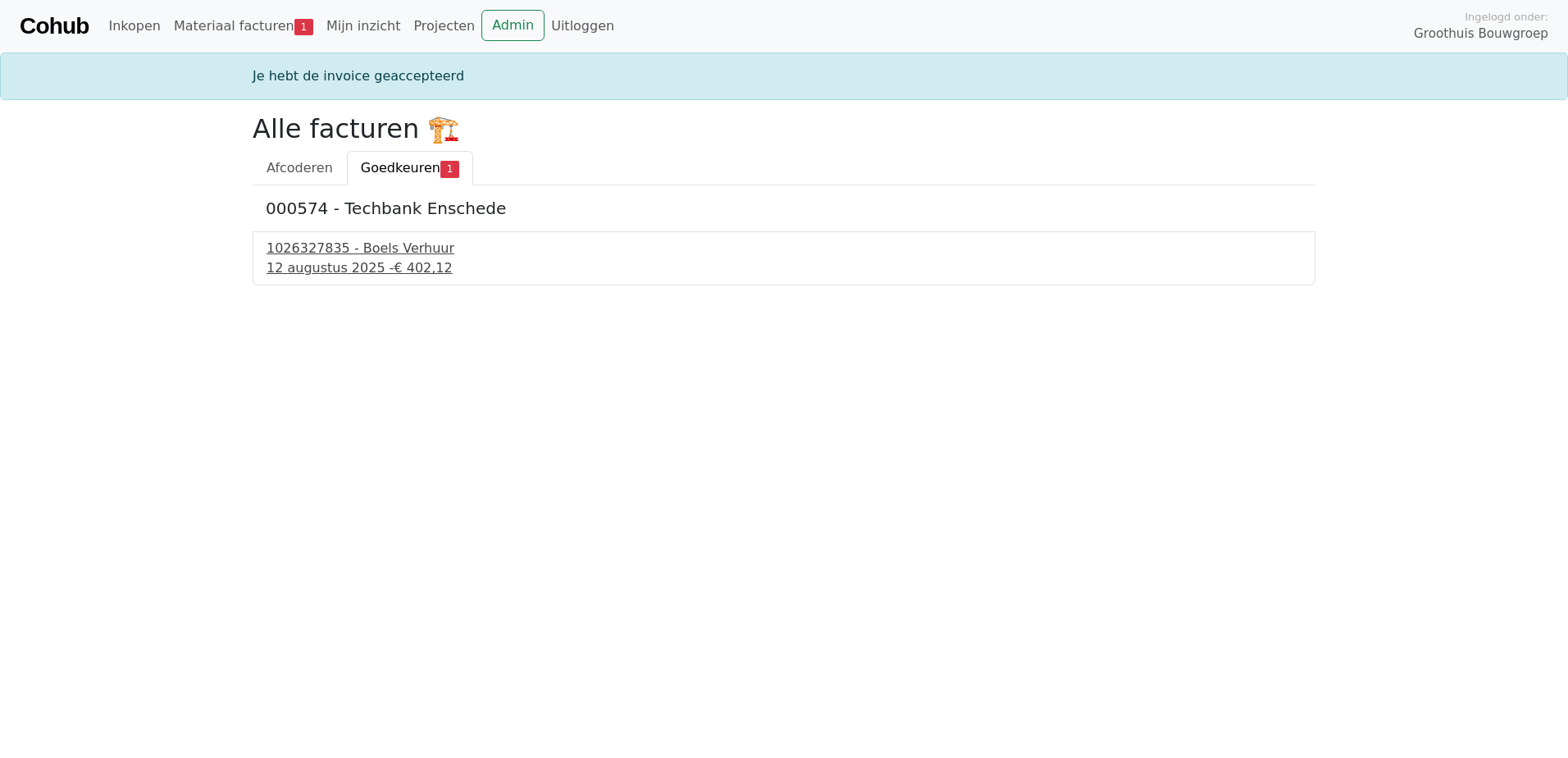
click at [348, 260] on div "[DATE] - € 402,12" at bounding box center [784, 268] width 1035 height 20
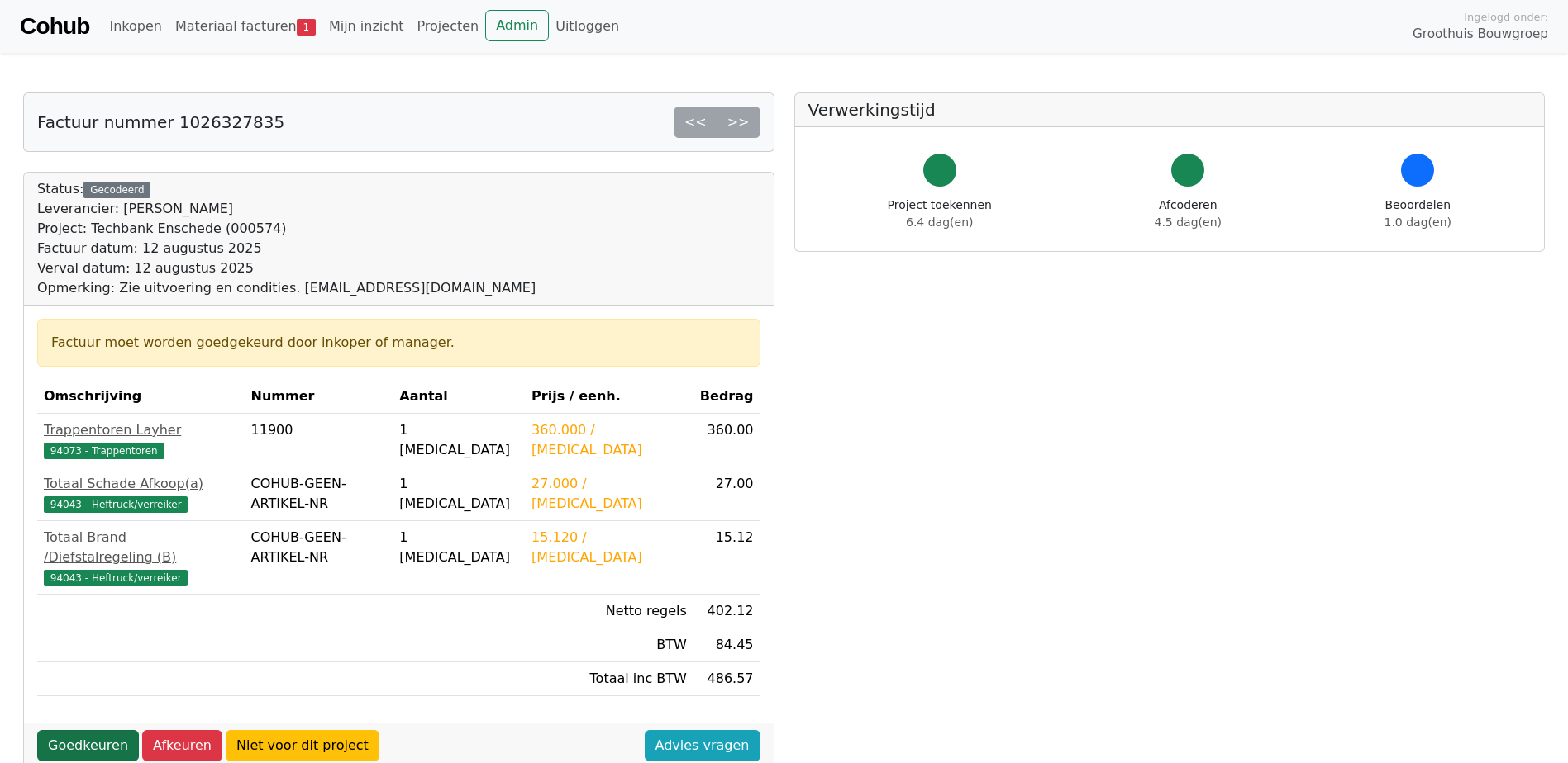
click at [95, 730] on link "Goedkeuren" at bounding box center [88, 746] width 101 height 32
